Goal: Information Seeking & Learning: Understand process/instructions

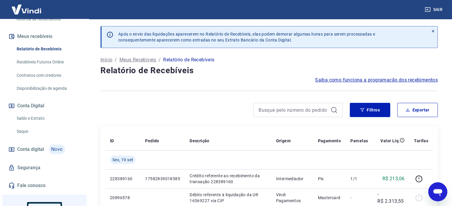
click at [435, 30] on div at bounding box center [432, 36] width 9 height 21
click at [433, 30] on icon at bounding box center [432, 31] width 4 height 4
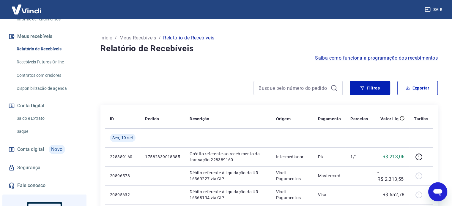
click at [266, 45] on h4 "Relatório de Recebíveis" at bounding box center [268, 49] width 337 height 12
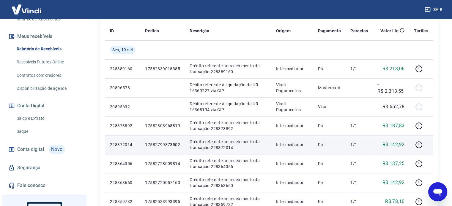
scroll to position [89, 0]
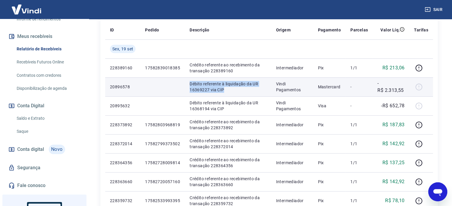
drag, startPoint x: 190, startPoint y: 83, endPoint x: 229, endPoint y: 90, distance: 39.4
click at [229, 90] on p "Débito referente à liquidação da UR 16369227 via CIP" at bounding box center [227, 87] width 77 height 12
copy p "Débito referente à liquidação da UR 16369227 via CIP"
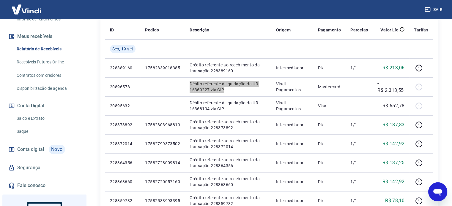
click at [438, 191] on icon "Abrir janela de mensagens" at bounding box center [437, 192] width 9 height 7
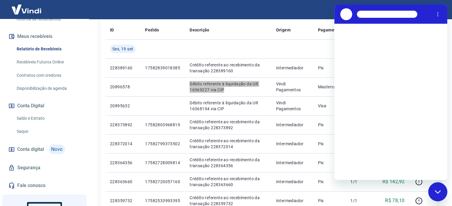
scroll to position [0, 0]
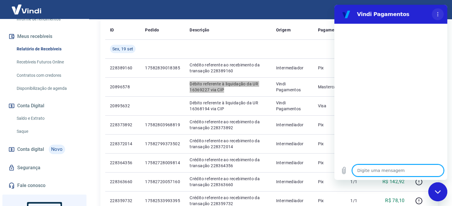
click at [436, 15] on icon "Menu de opções" at bounding box center [437, 14] width 5 height 5
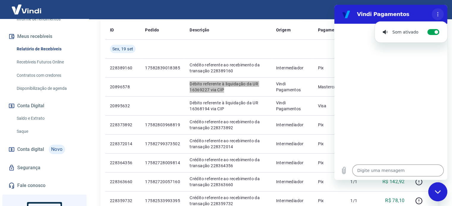
click at [436, 15] on icon "Menu de opções" at bounding box center [437, 14] width 5 height 5
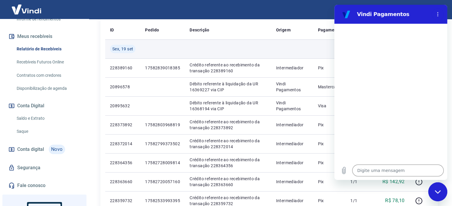
click at [283, 45] on td at bounding box center [292, 48] width 42 height 19
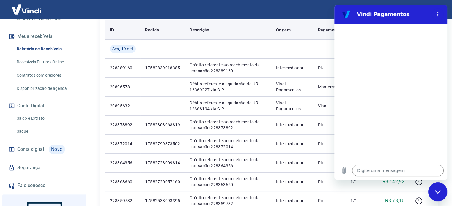
click at [263, 21] on th "Descrição" at bounding box center [228, 29] width 86 height 19
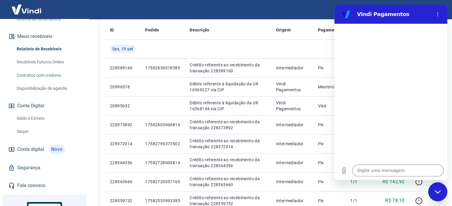
click at [438, 190] on icon "Fechar janela de mensagens" at bounding box center [437, 192] width 6 height 4
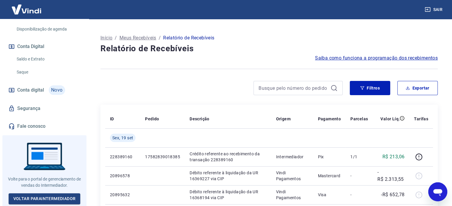
scroll to position [183, 0]
click at [435, 193] on icon "Abrir janela de mensagens" at bounding box center [437, 192] width 9 height 7
type textarea "x"
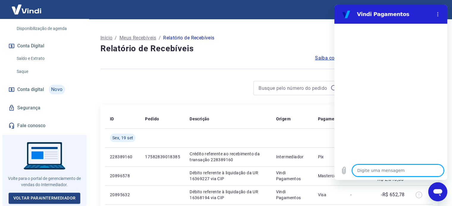
scroll to position [0, 0]
click at [396, 172] on textarea at bounding box center [397, 171] width 91 height 12
click at [436, 15] on icon "Menu de opções" at bounding box center [437, 14] width 5 height 5
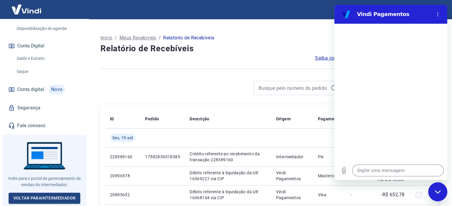
click at [250, 56] on div "Saiba como funciona a programação dos recebimentos" at bounding box center [268, 58] width 337 height 7
